Goal: Complete application form

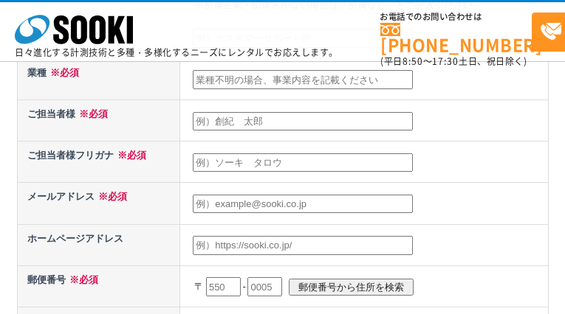
scroll to position [683, 0]
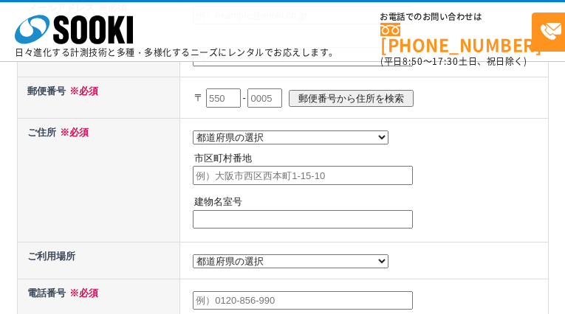
radio input "true"
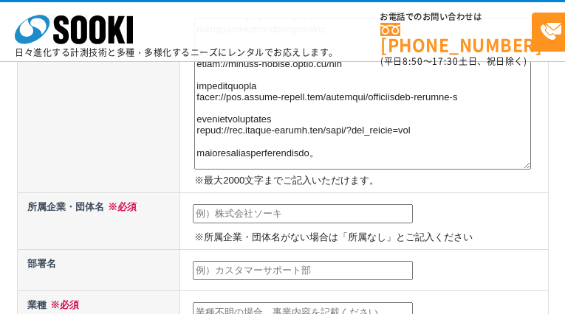
scroll to position [448, 0]
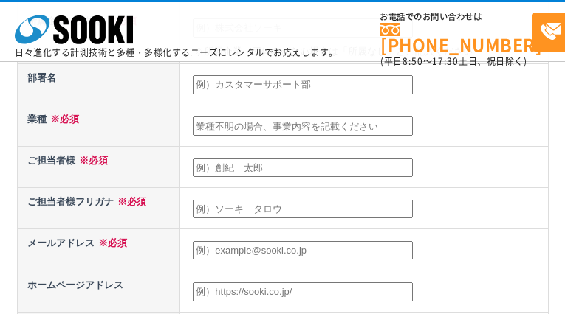
type textarea "loremipsumdolorsi。 ametconsecteturadipisc（el1-79sed）do eiusmodtemporincididuntu…"
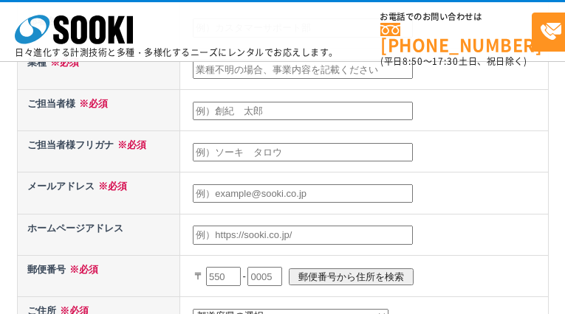
type input "株式会社リアルミー"
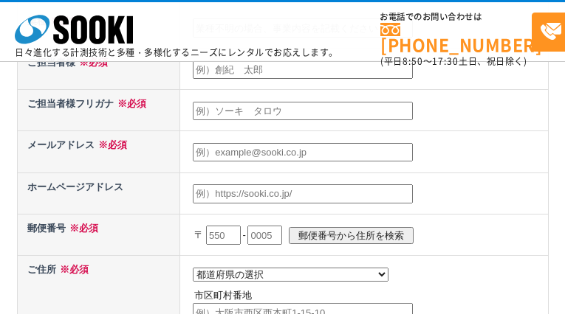
type input "キャリアサポート部"
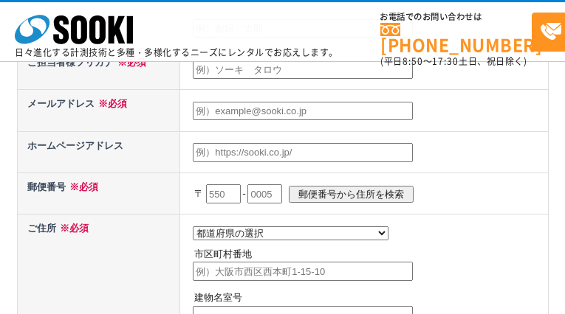
type input "loremipsumdolorsi。ametconsecteturadipisc（el7-94sed）doeiusmodtemporincididuntu。■…"
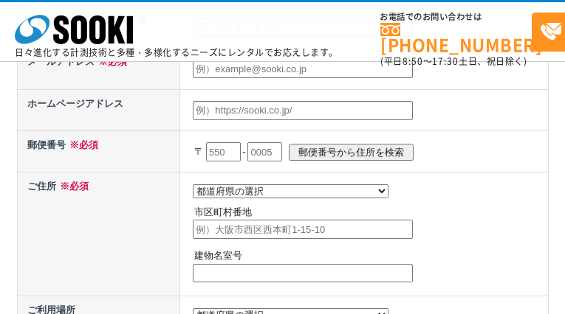
type input "[PERSON_NAME]"
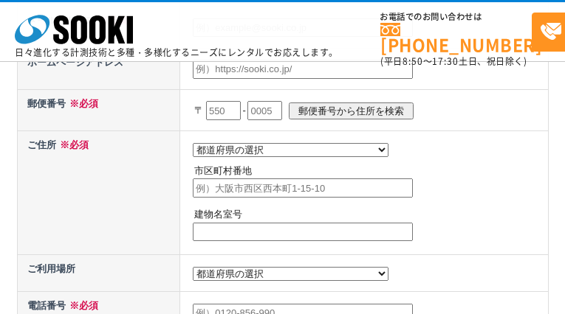
type input "[PERSON_NAME]"
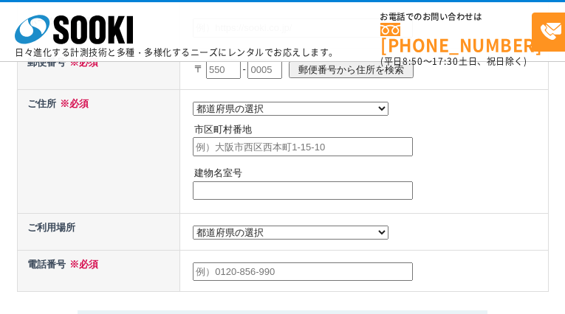
type input "[EMAIL_ADDRESS][DOMAIN_NAME]"
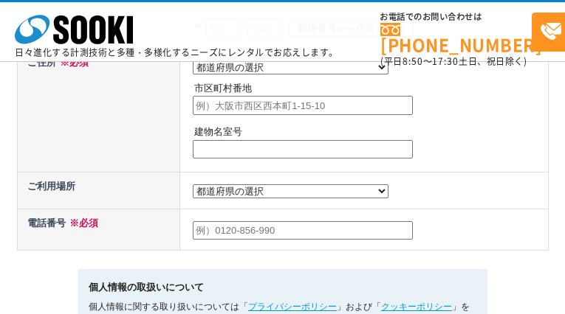
type input "[URL][DOMAIN_NAME]"
type input "105"
type input "0003"
select select "13"
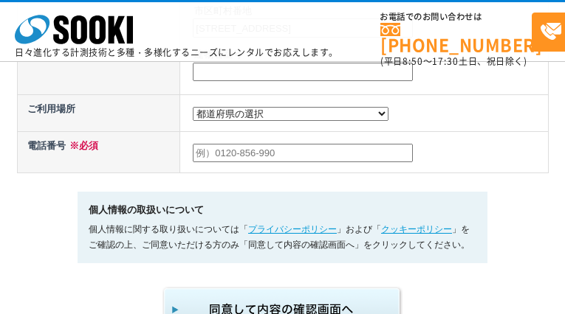
scroll to position [875, 0]
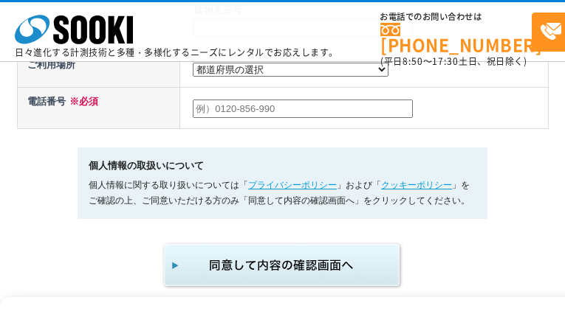
type input "[STREET_ADDRESS]"
type input "マリソルビル3F"
select select "13"
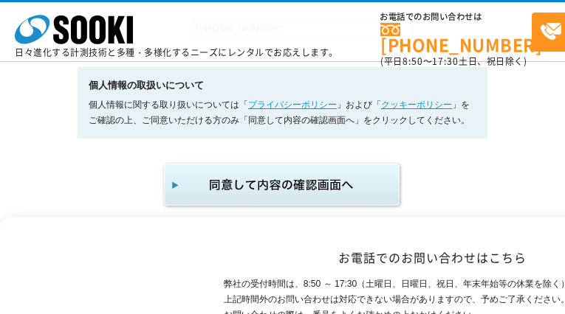
type input "[PHONE_NUMBER]"
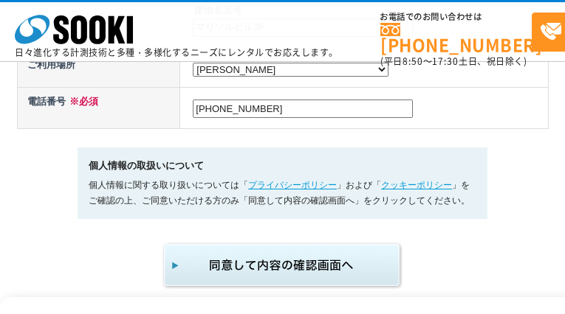
scroll to position [0, 0]
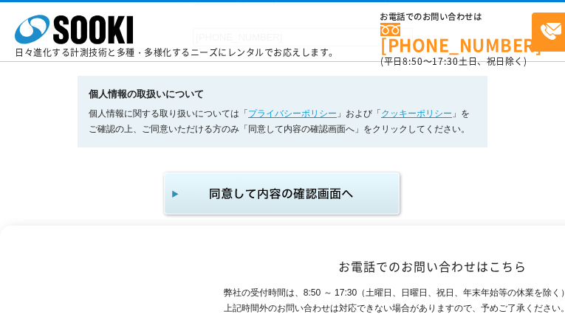
type input "[GEOGRAPHIC_DATA][GEOGRAPHIC_DATA]"
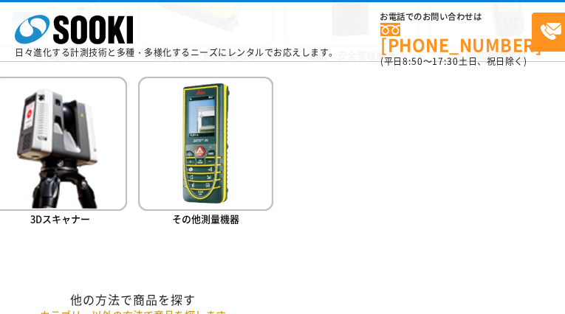
scroll to position [1232, 299]
